Goal: Feedback & Contribution: Leave review/rating

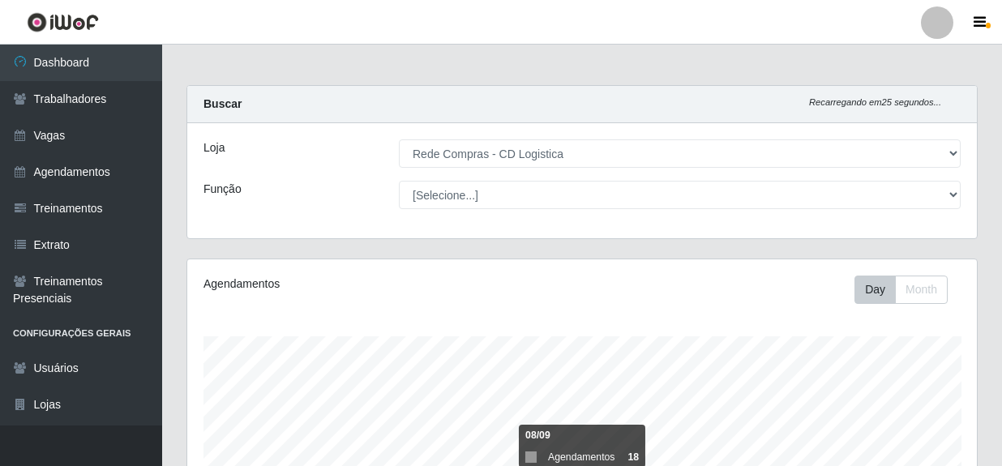
select select "429"
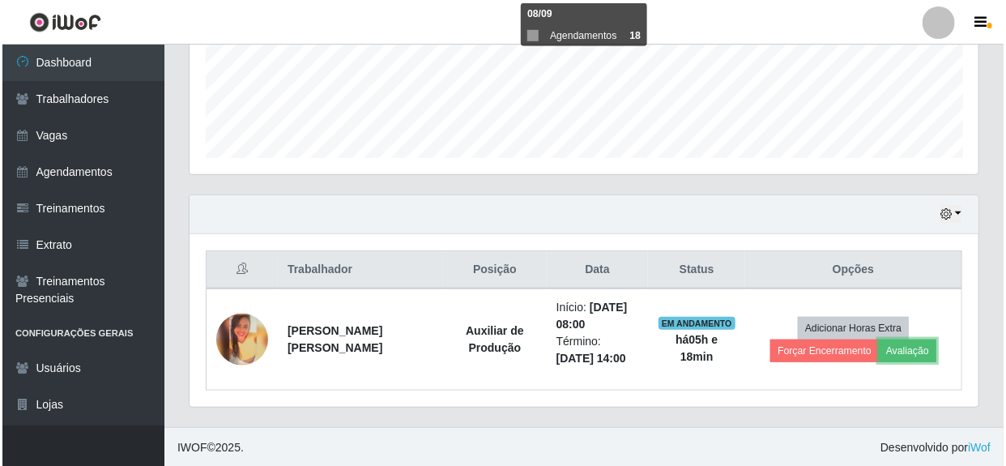
scroll to position [336, 789]
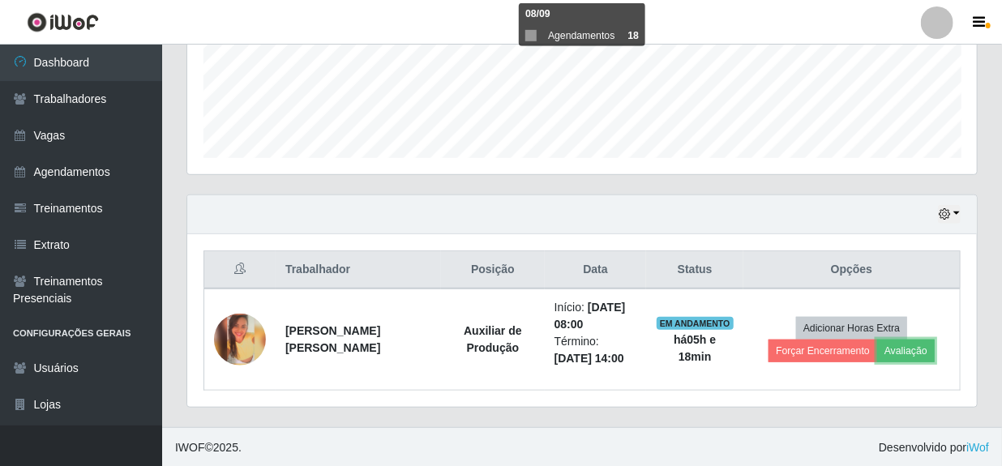
click at [907, 356] on button "Avaliação" at bounding box center [906, 351] width 58 height 23
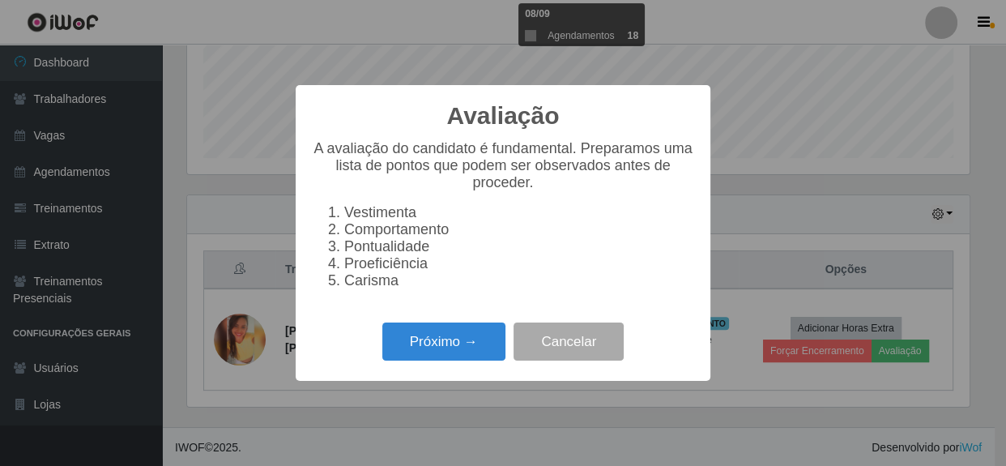
scroll to position [336, 782]
click at [417, 361] on button "Próximo →" at bounding box center [443, 342] width 123 height 38
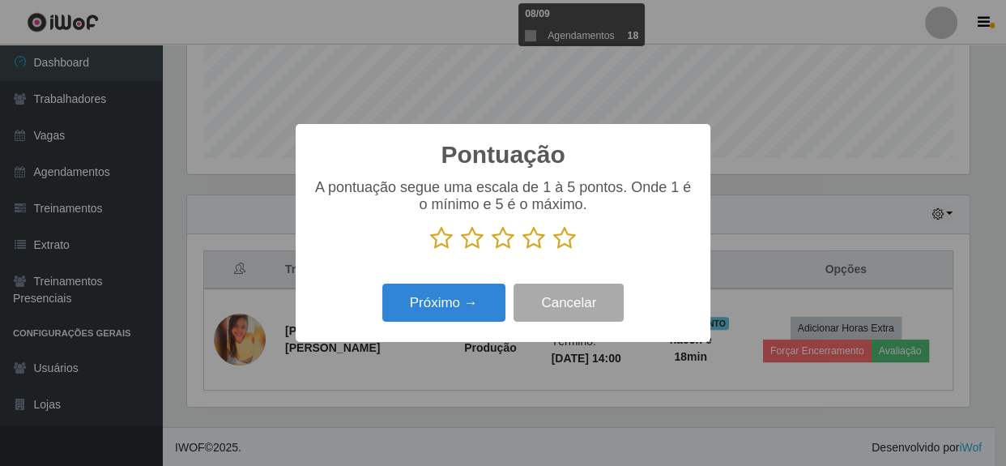
scroll to position [809983, 809535]
drag, startPoint x: 564, startPoint y: 244, endPoint x: 511, endPoint y: 274, distance: 61.3
click at [563, 243] on icon at bounding box center [564, 238] width 23 height 24
click at [553, 250] on input "radio" at bounding box center [553, 250] width 0 height 0
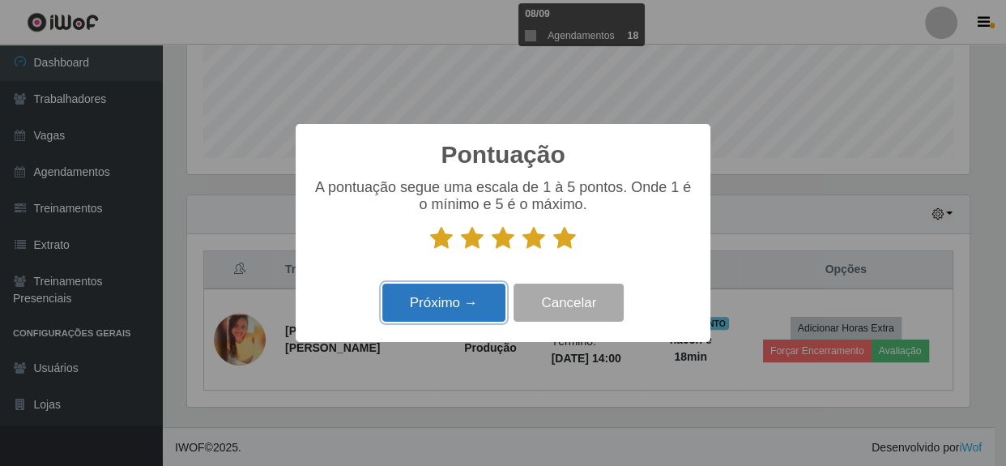
click at [451, 308] on button "Próximo →" at bounding box center [443, 303] width 123 height 38
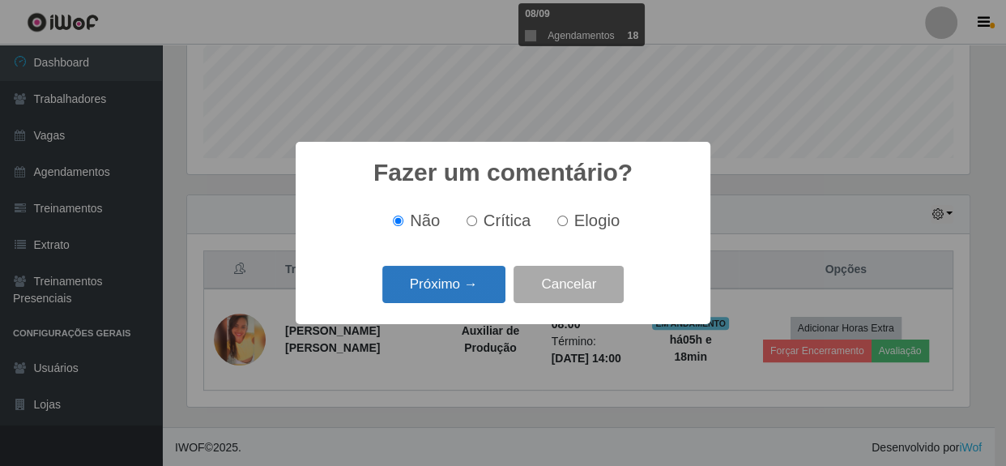
click at [468, 288] on button "Próximo →" at bounding box center [443, 285] width 123 height 38
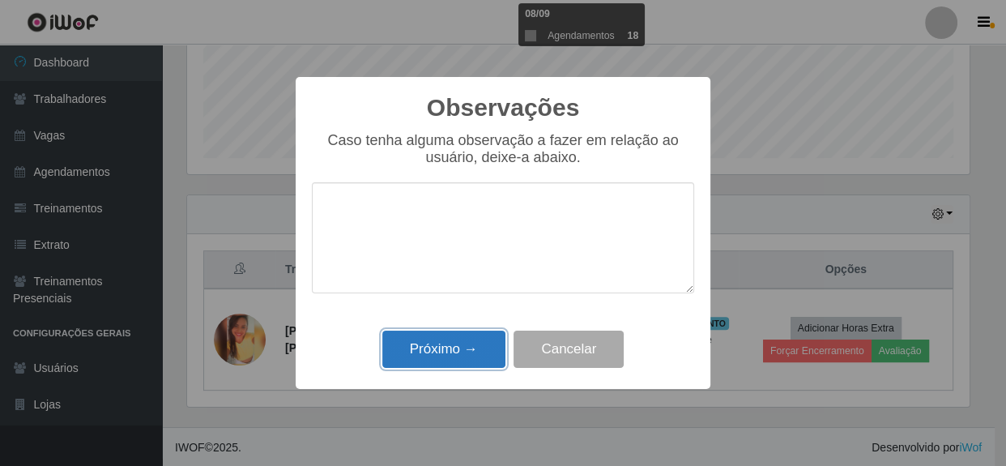
click at [477, 364] on button "Próximo →" at bounding box center [443, 350] width 123 height 38
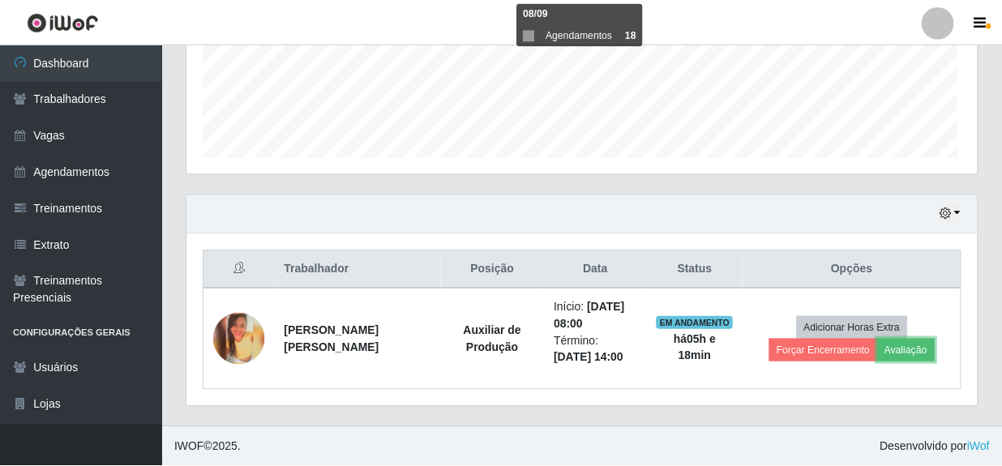
scroll to position [336, 789]
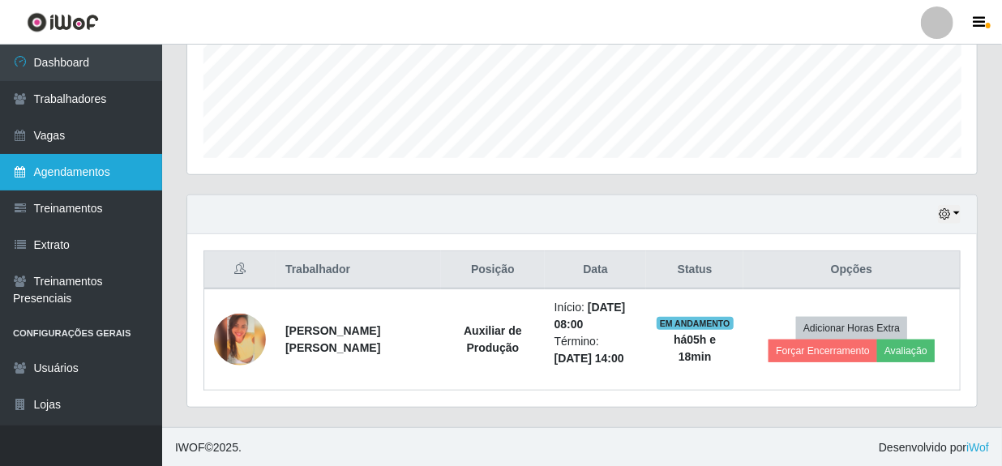
click at [68, 167] on link "Agendamentos" at bounding box center [81, 172] width 162 height 36
